Goal: Transaction & Acquisition: Purchase product/service

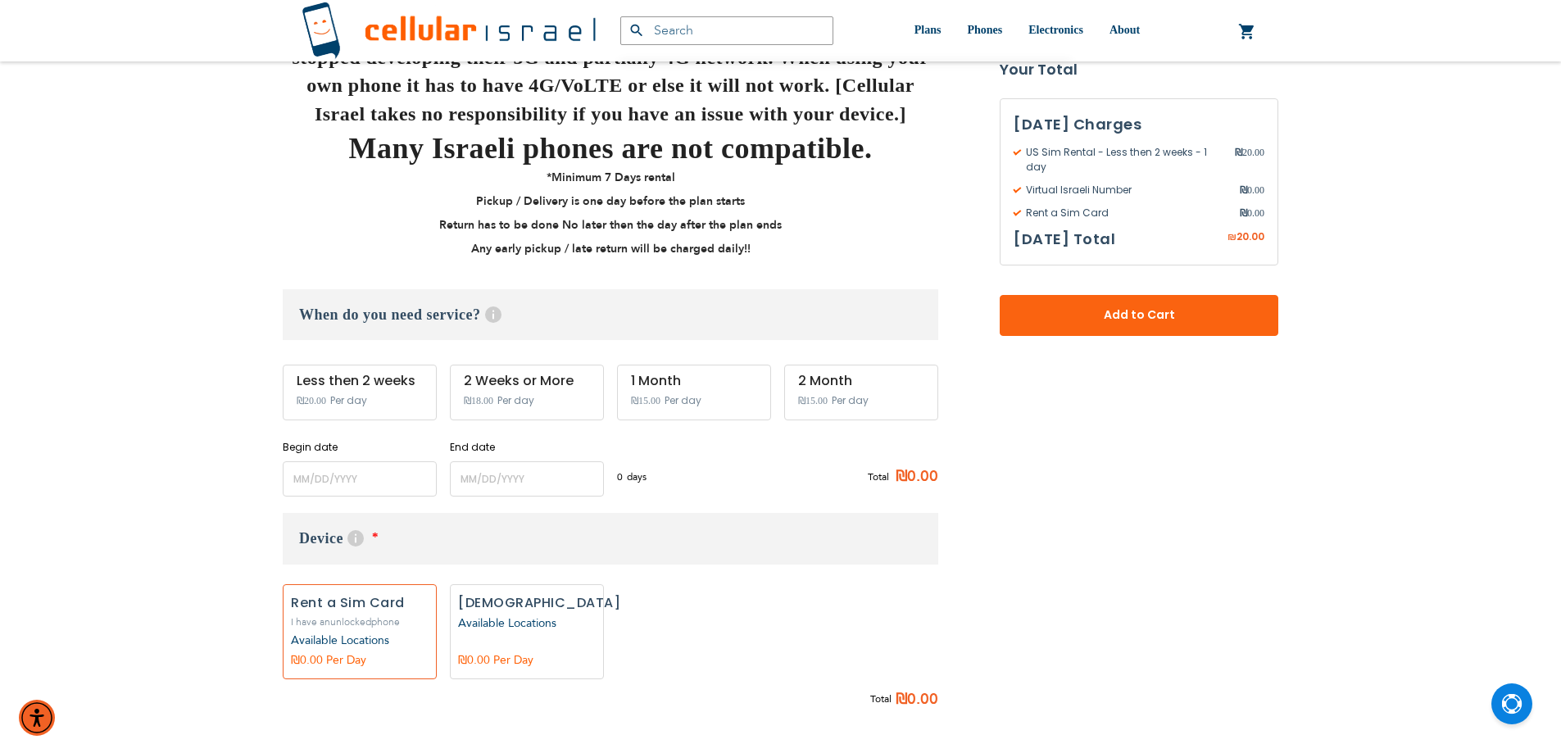
scroll to position [574, 0]
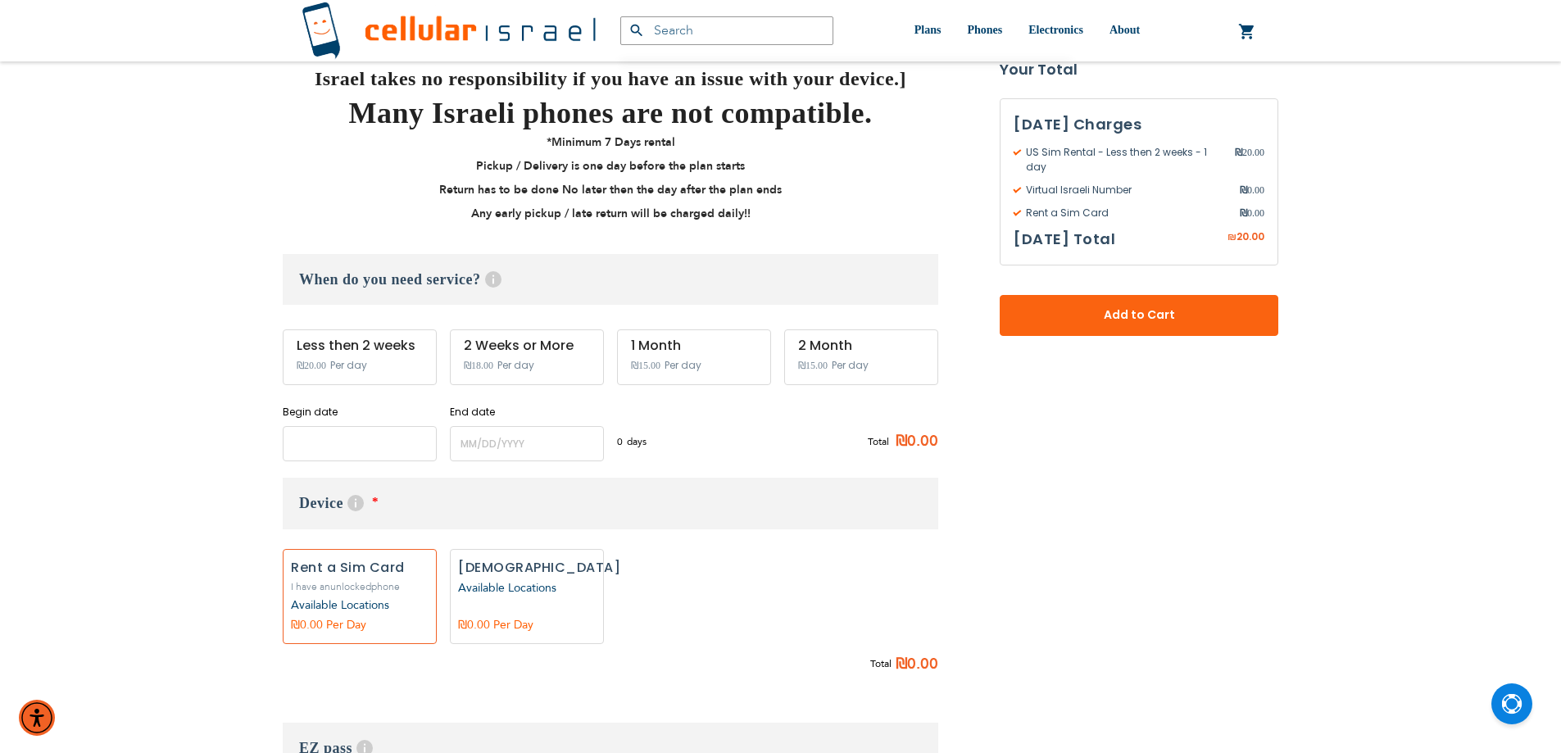
click at [382, 444] on input "name" at bounding box center [360, 443] width 154 height 35
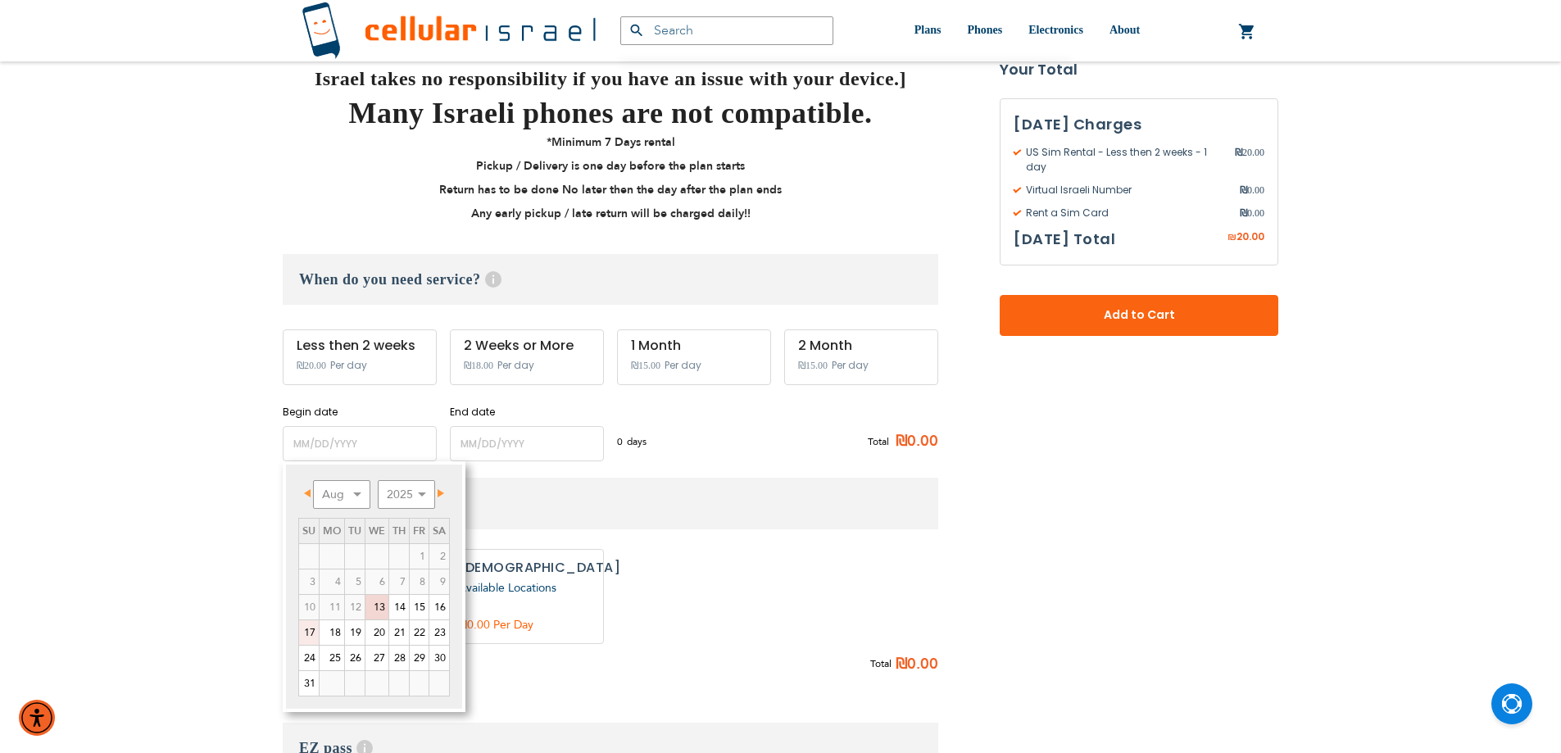
click at [302, 633] on link "17" at bounding box center [309, 632] width 20 height 25
type input "[DATE]"
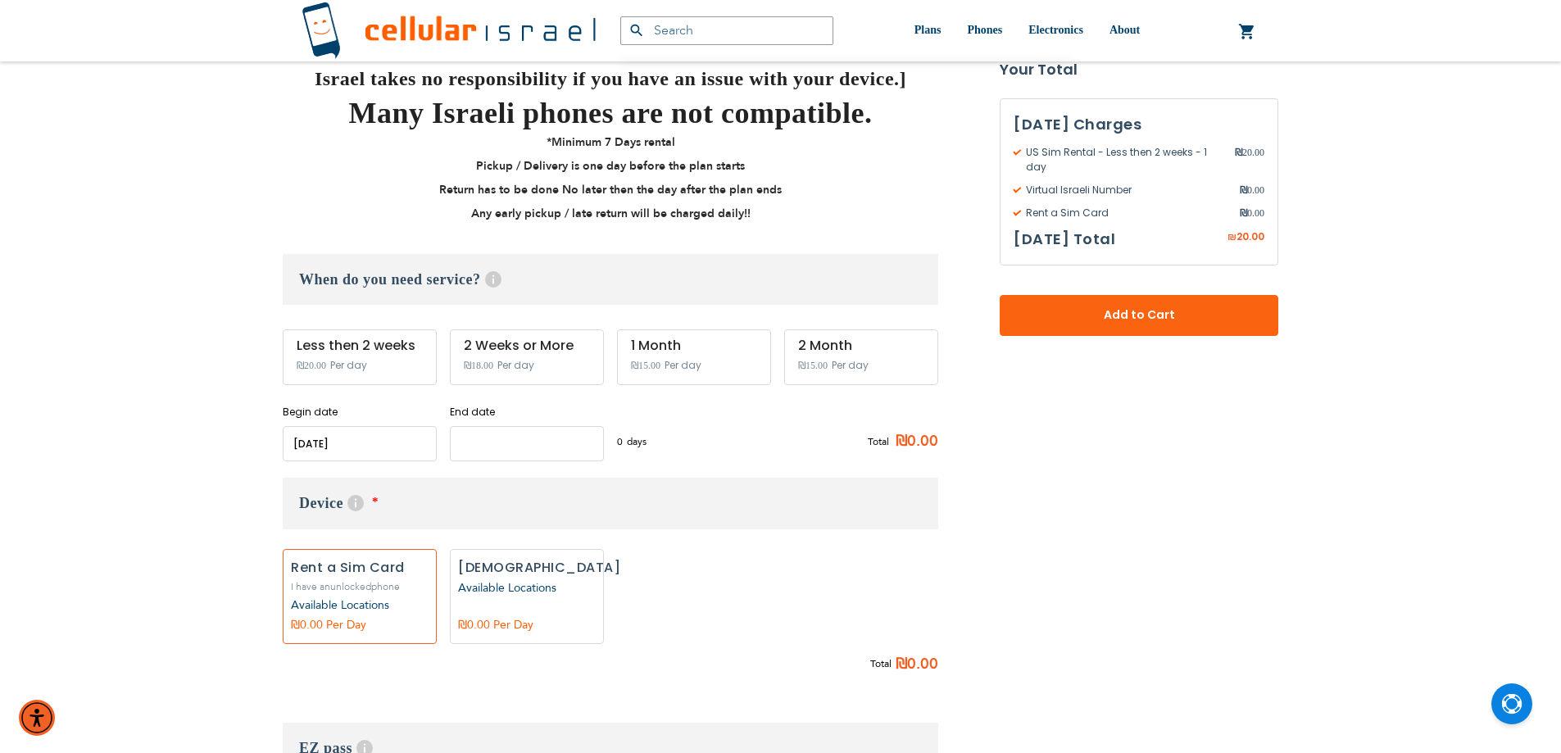
click at [514, 440] on input "name" at bounding box center [527, 443] width 154 height 35
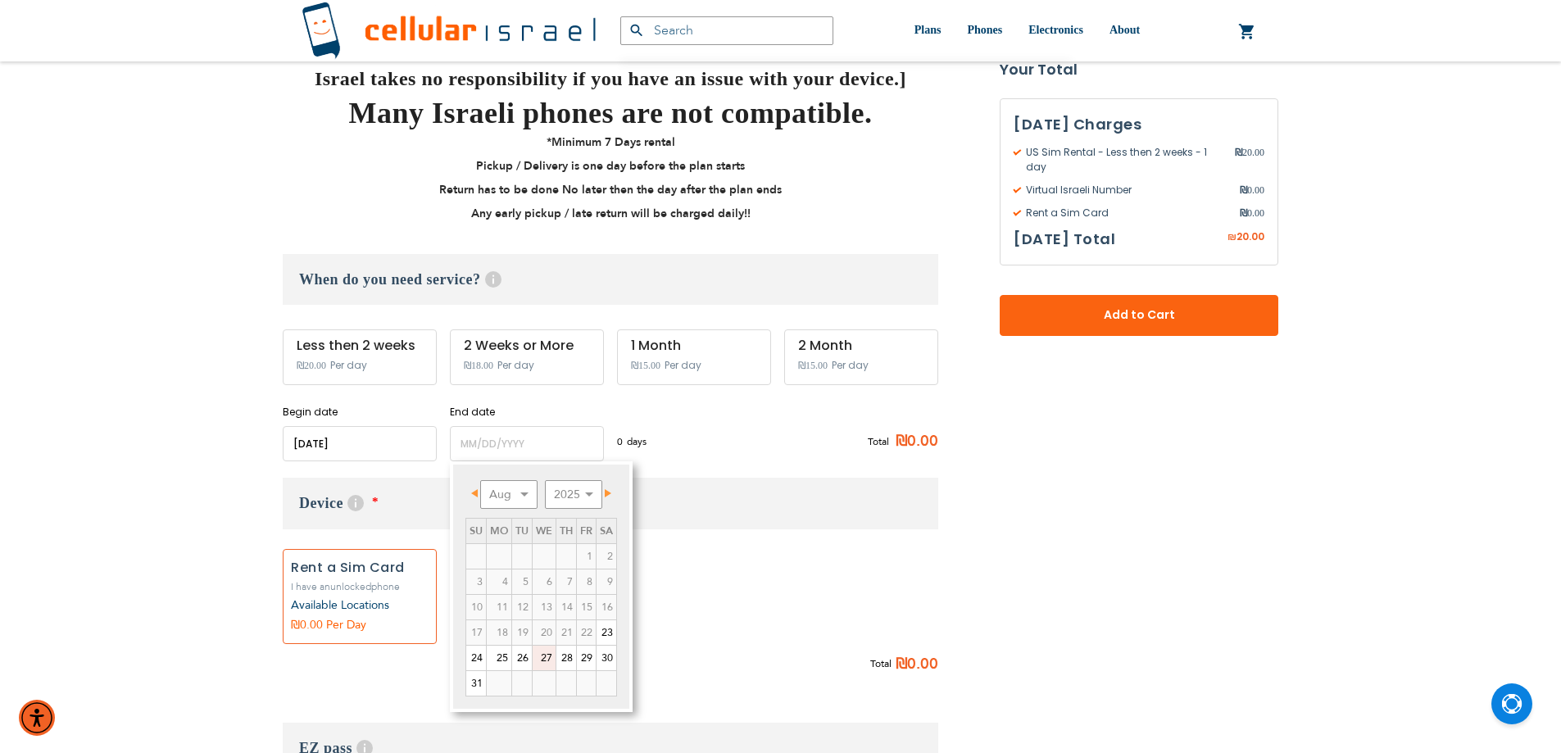
click at [547, 657] on link "27" at bounding box center [544, 658] width 23 height 25
type input "[DATE]"
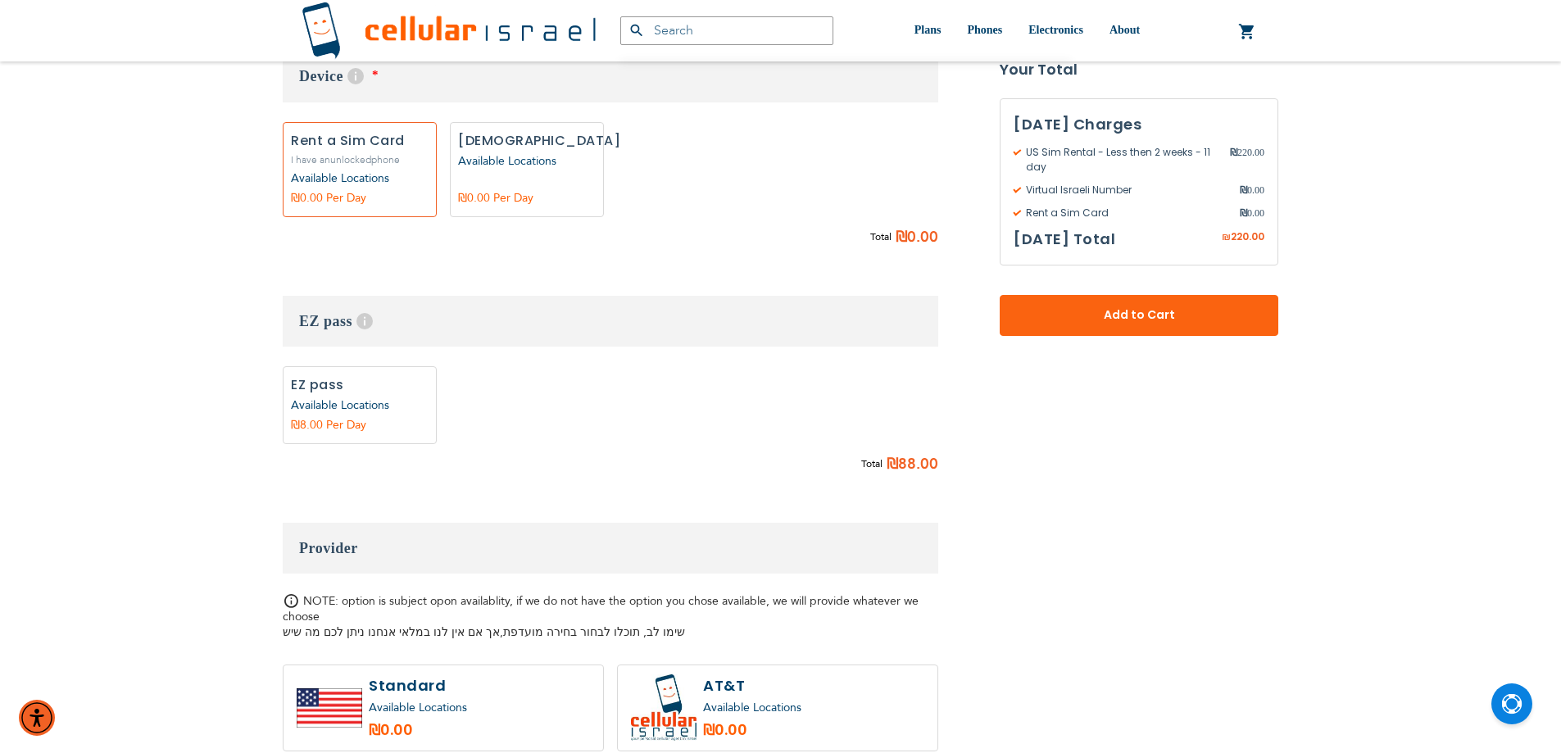
scroll to position [977, 0]
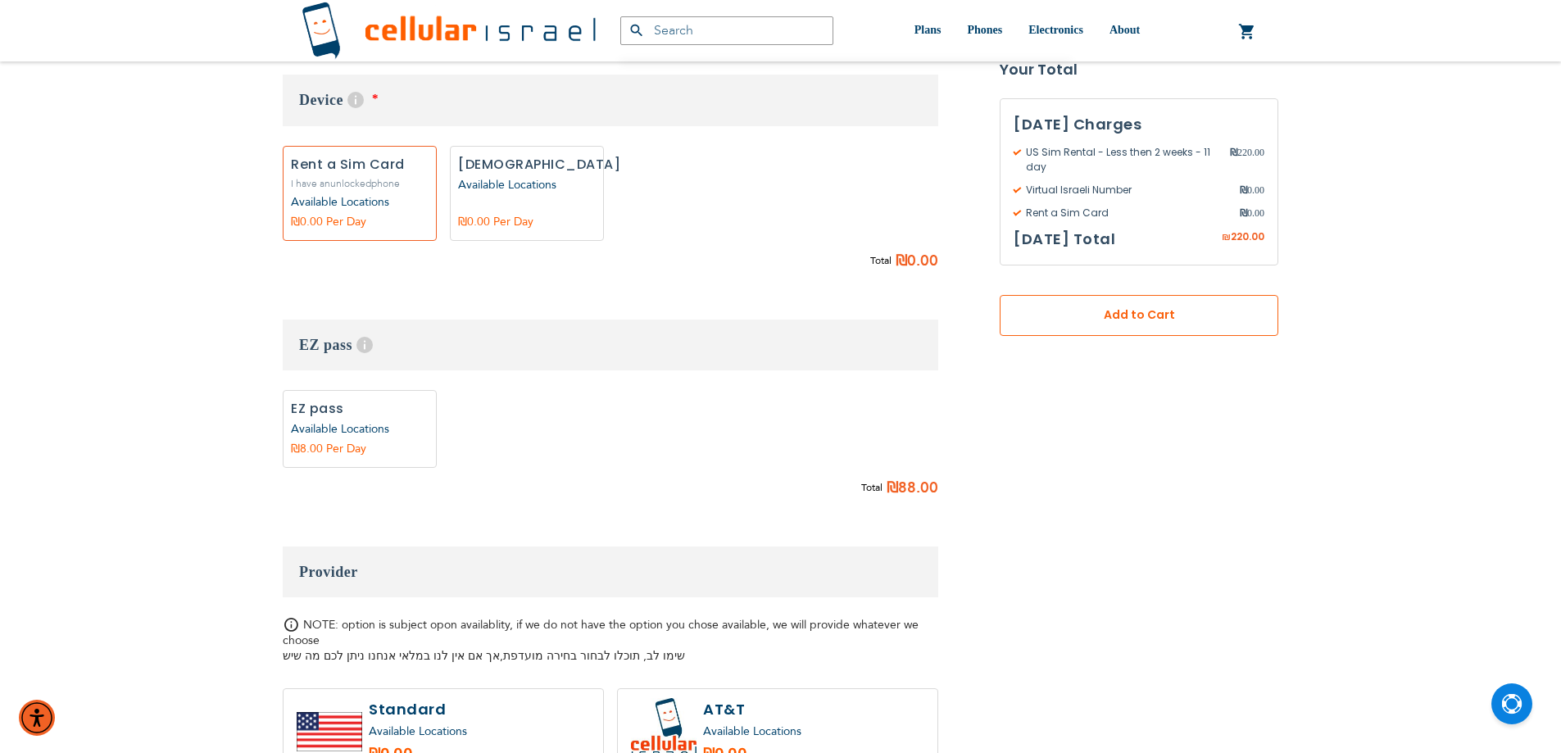
click at [1070, 315] on span "Add to Cart" at bounding box center [1139, 315] width 170 height 17
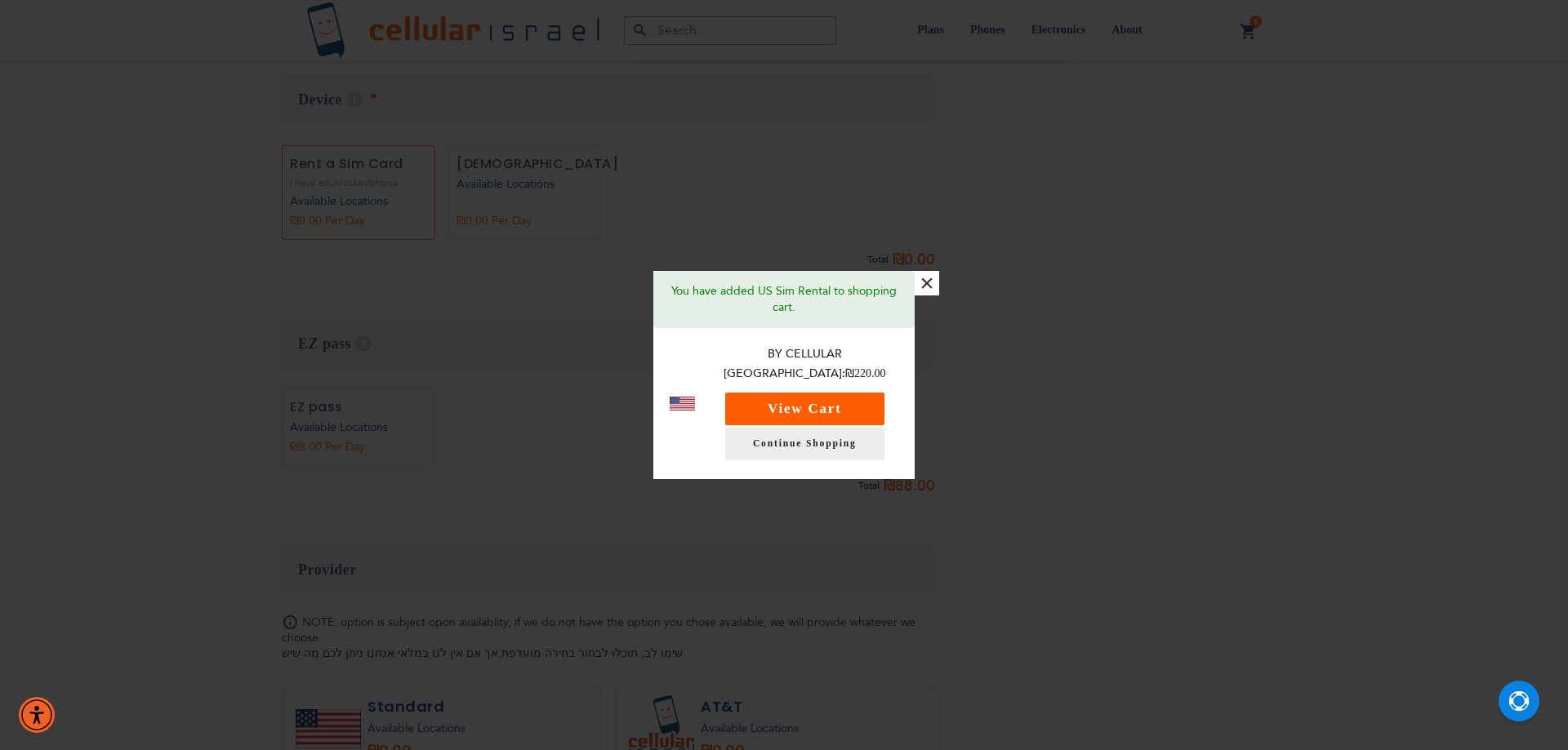
click at [803, 401] on button "View Cart" at bounding box center [805, 408] width 159 height 33
